Goal: Transaction & Acquisition: Book appointment/travel/reservation

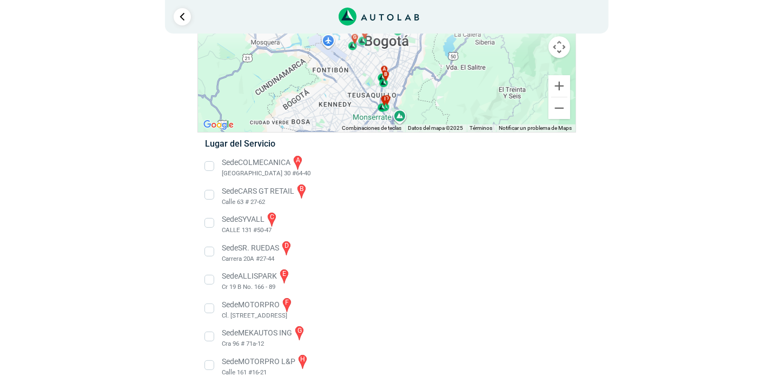
scroll to position [106, 0]
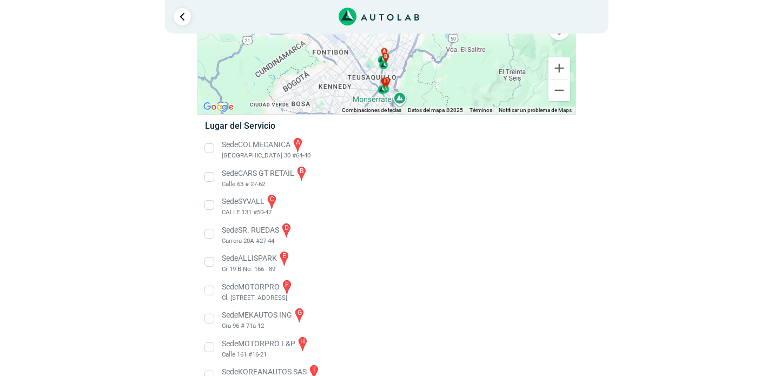
click at [211, 319] on li "Sede MEKAUTOS ING g Cra 96 # 71a-12" at bounding box center [386, 319] width 379 height 24
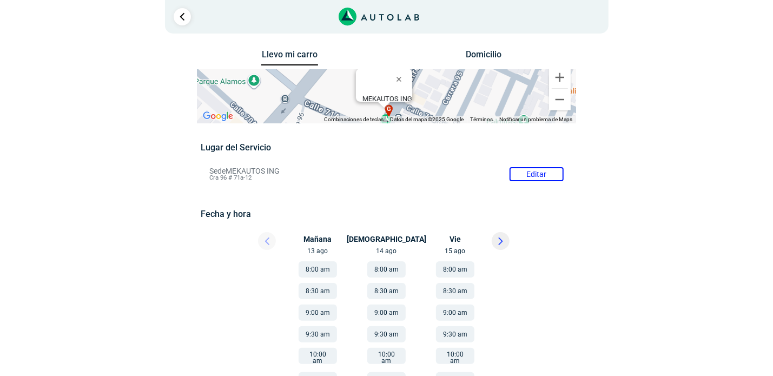
scroll to position [63, 0]
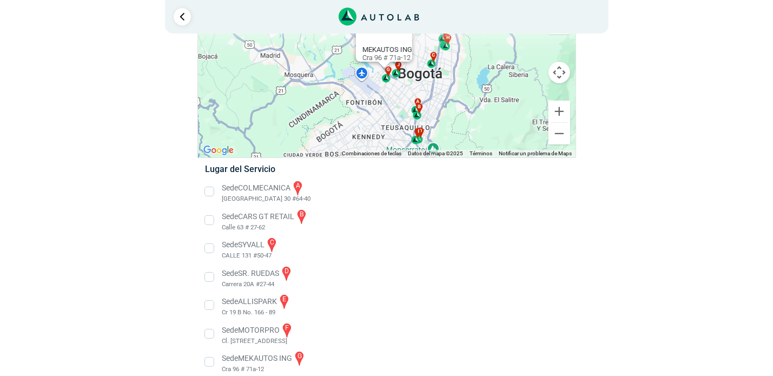
click at [211, 275] on li "Sede SR. RUEDAS d Carrera 20A #27-44" at bounding box center [386, 277] width 379 height 24
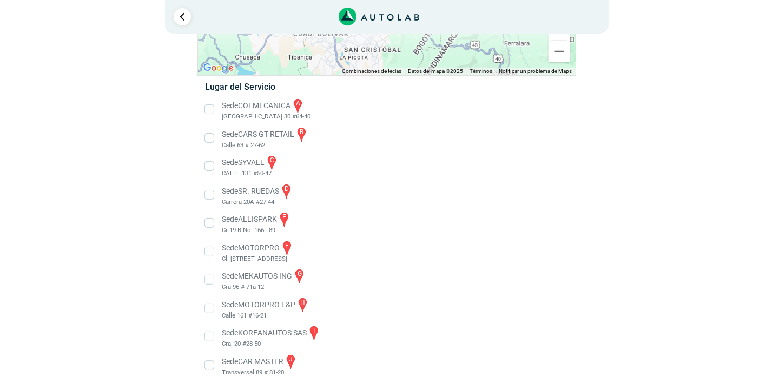
scroll to position [160, 0]
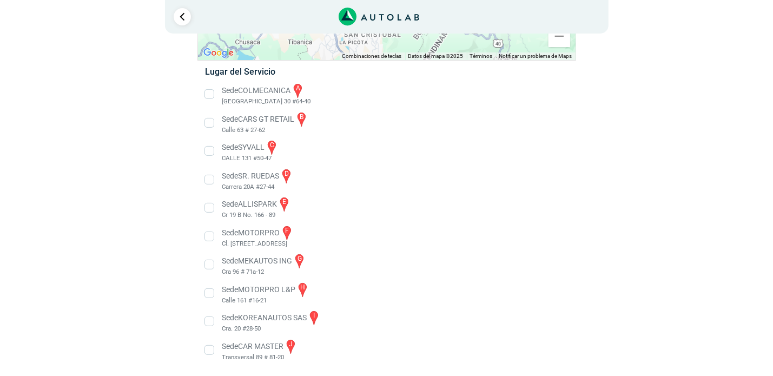
click at [254, 351] on li "Sede CAR MASTER j Transversal 89 # 81-20" at bounding box center [386, 350] width 379 height 24
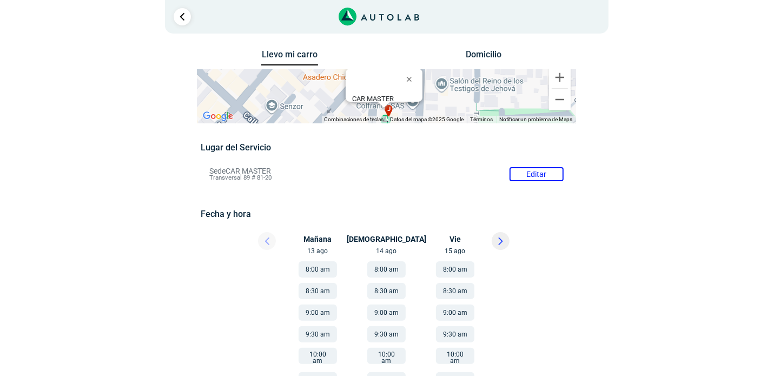
click at [471, 191] on div "Lugar del Servicio Sede CAR MASTER Editar Transversal 89 # 81-20 Fecha y hora" at bounding box center [387, 373] width 372 height 463
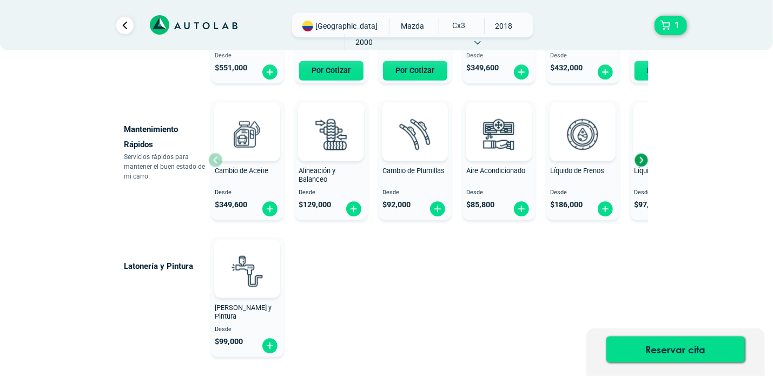
scroll to position [649, 0]
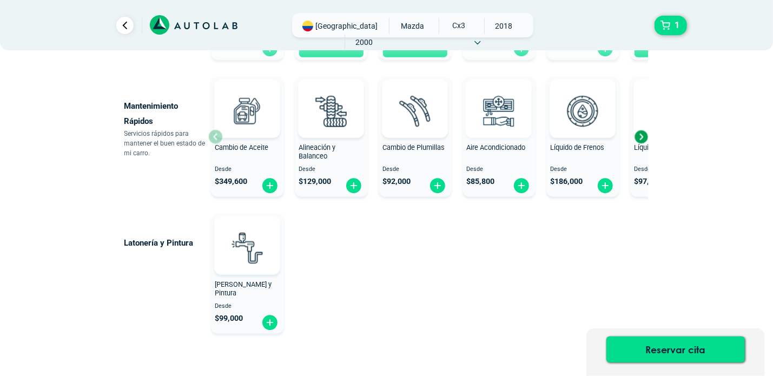
click at [498, 110] on img at bounding box center [499, 111] width 48 height 48
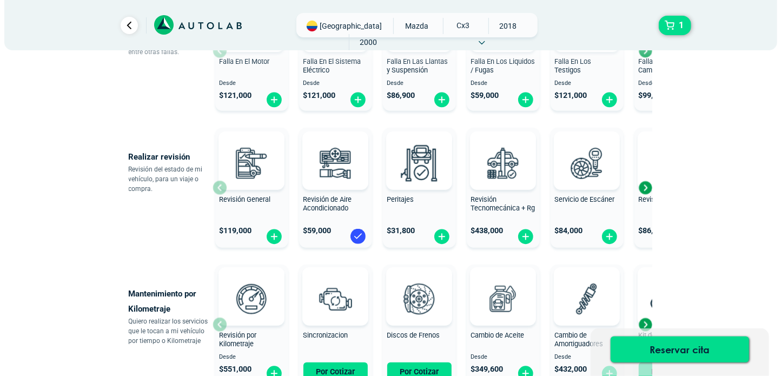
scroll to position [270, 0]
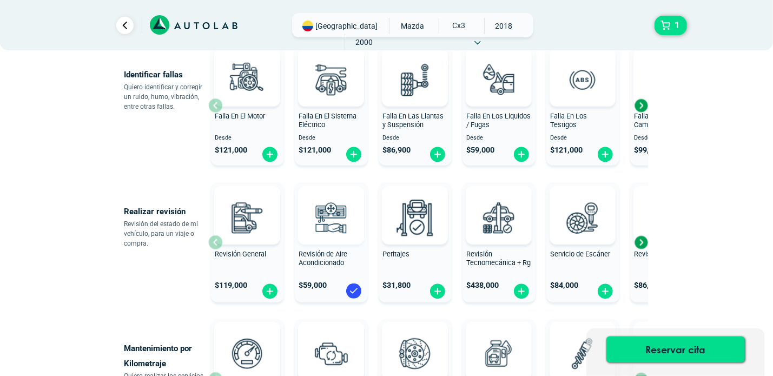
click at [325, 225] on img at bounding box center [331, 218] width 48 height 48
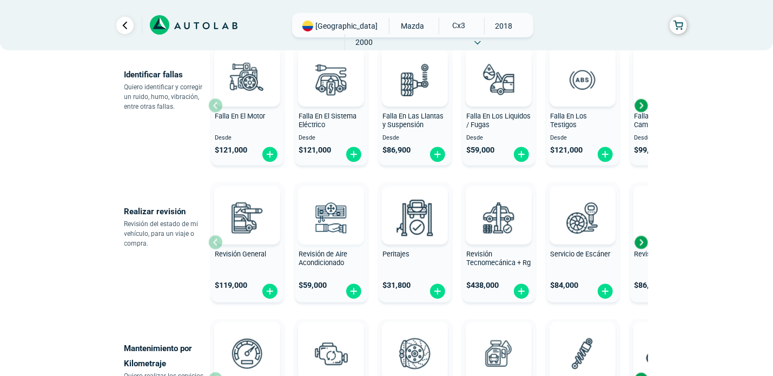
click at [325, 225] on img at bounding box center [331, 218] width 48 height 48
